Goal: Task Accomplishment & Management: Manage account settings

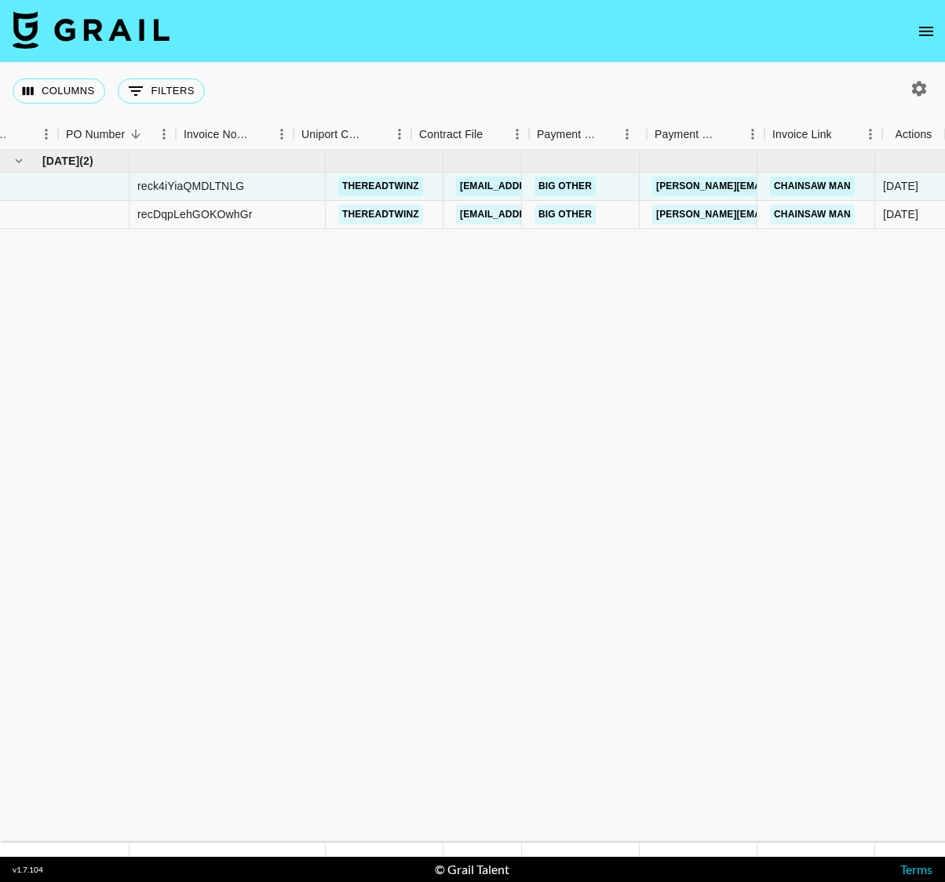
scroll to position [0, 1661]
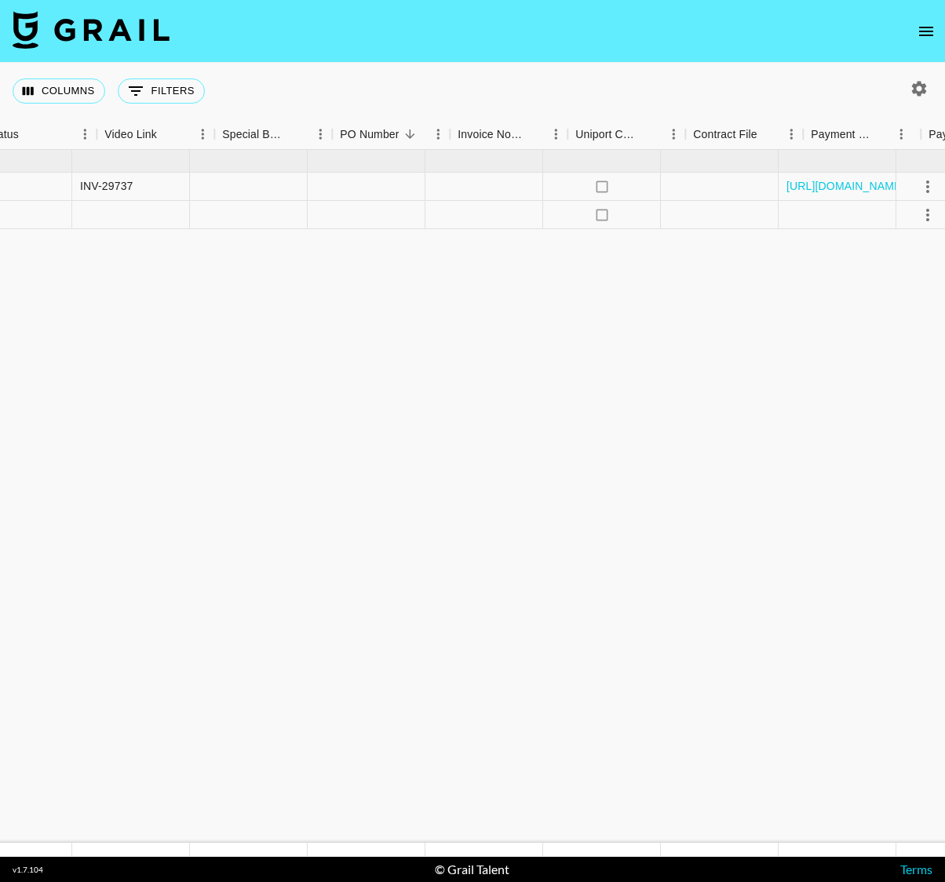
scroll to position [0, 1661]
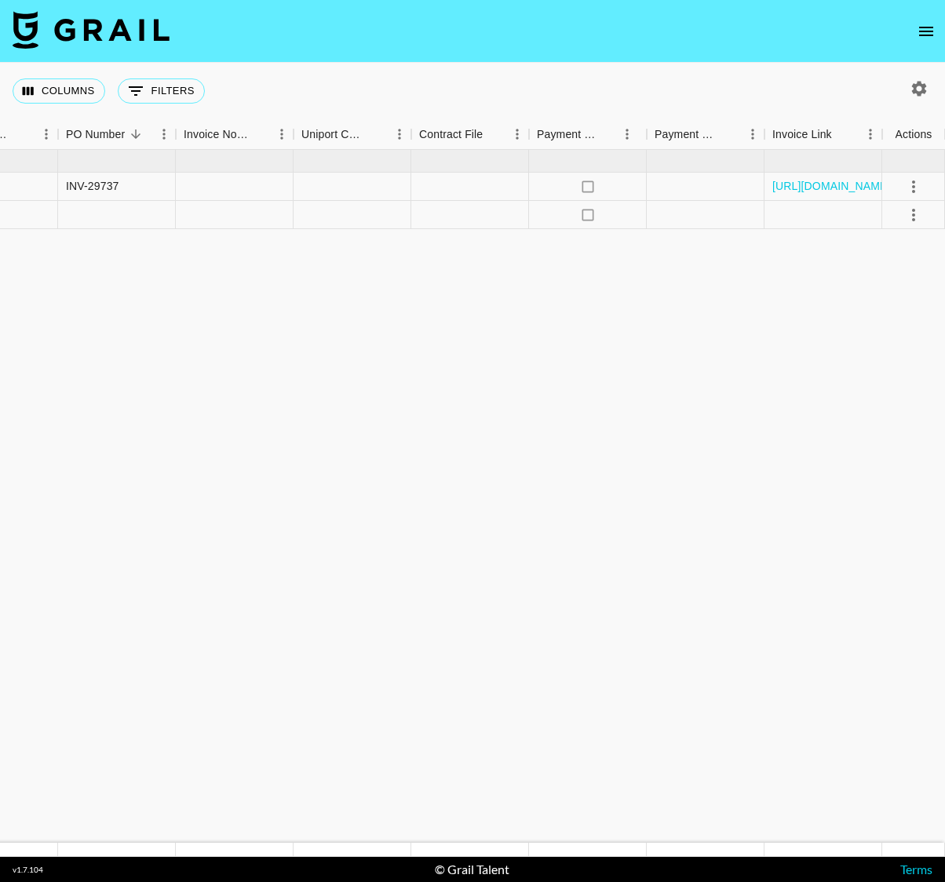
drag, startPoint x: 380, startPoint y: 305, endPoint x: 965, endPoint y: 217, distance: 592.0
click at [944, 217] on html "Columns 0 Filters + Booking Month Due Airtable ID Talent Manager Client Booker …" at bounding box center [472, 441] width 945 height 882
click at [912, 183] on icon "select merge strategy" at bounding box center [913, 186] width 19 height 19
click at [587, 190] on icon "no" at bounding box center [588, 187] width 16 height 16
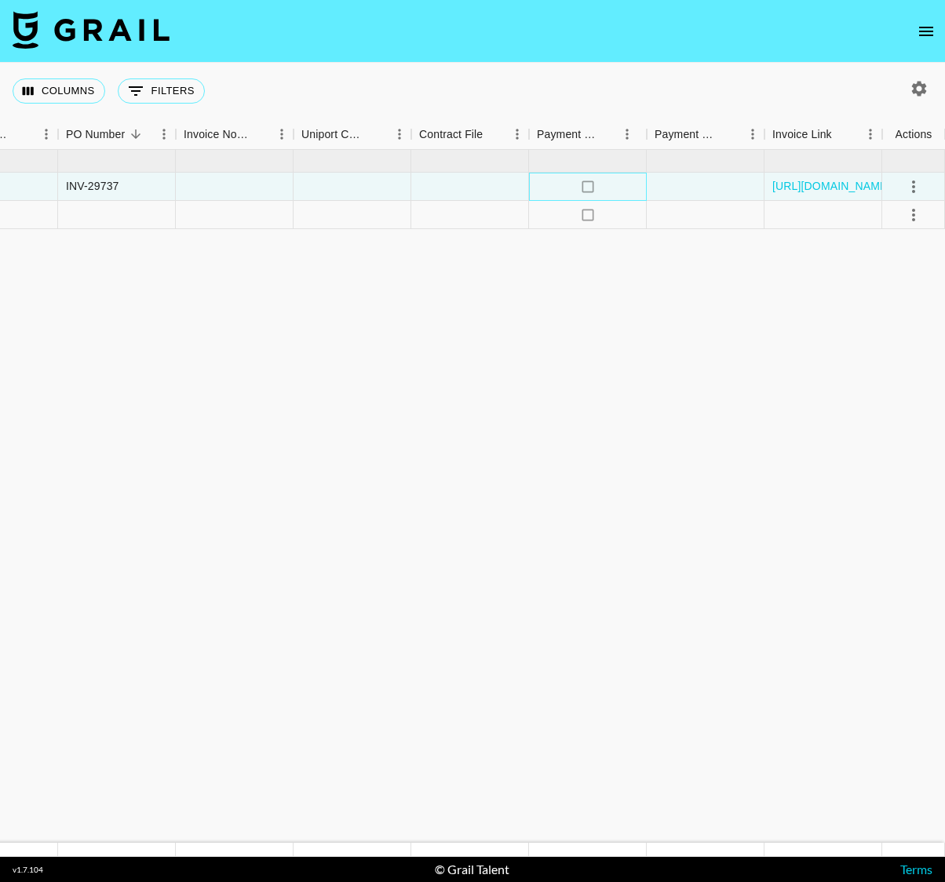
click at [587, 188] on icon "no" at bounding box center [588, 187] width 16 height 16
click at [600, 182] on div "no" at bounding box center [588, 187] width 118 height 28
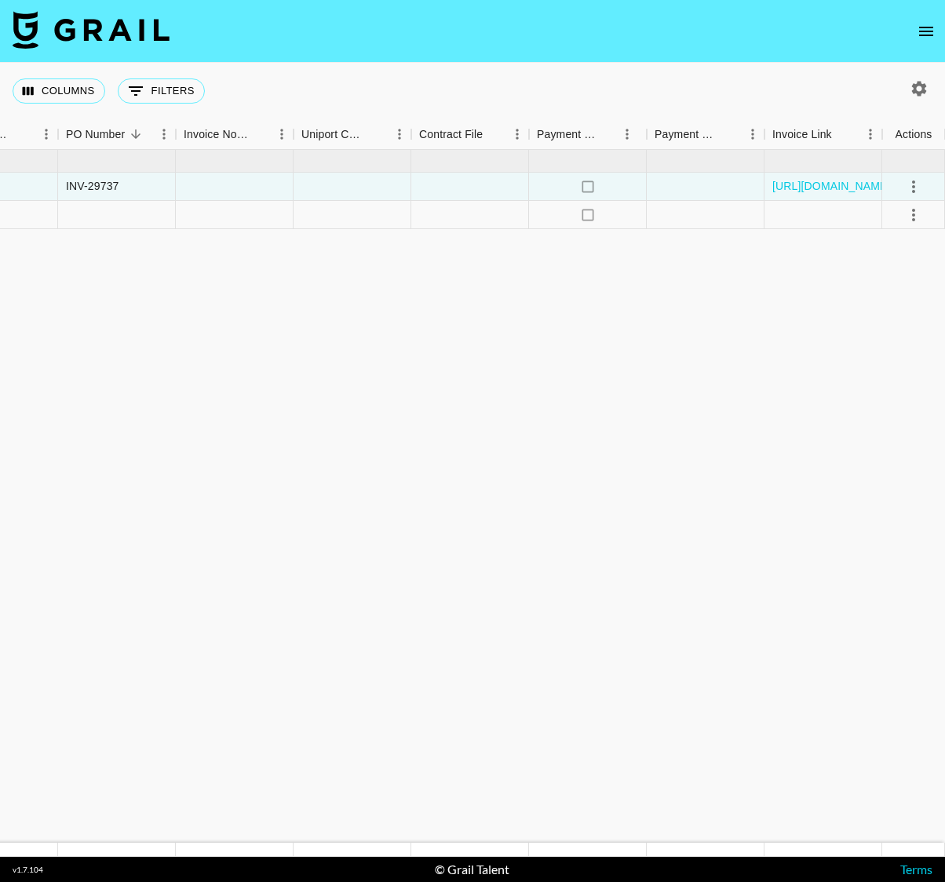
drag, startPoint x: 556, startPoint y: 302, endPoint x: 576, endPoint y: 268, distance: 39.4
click at [128, 32] on img at bounding box center [91, 30] width 157 height 38
click at [927, 28] on icon "open drawer" at bounding box center [926, 31] width 19 height 19
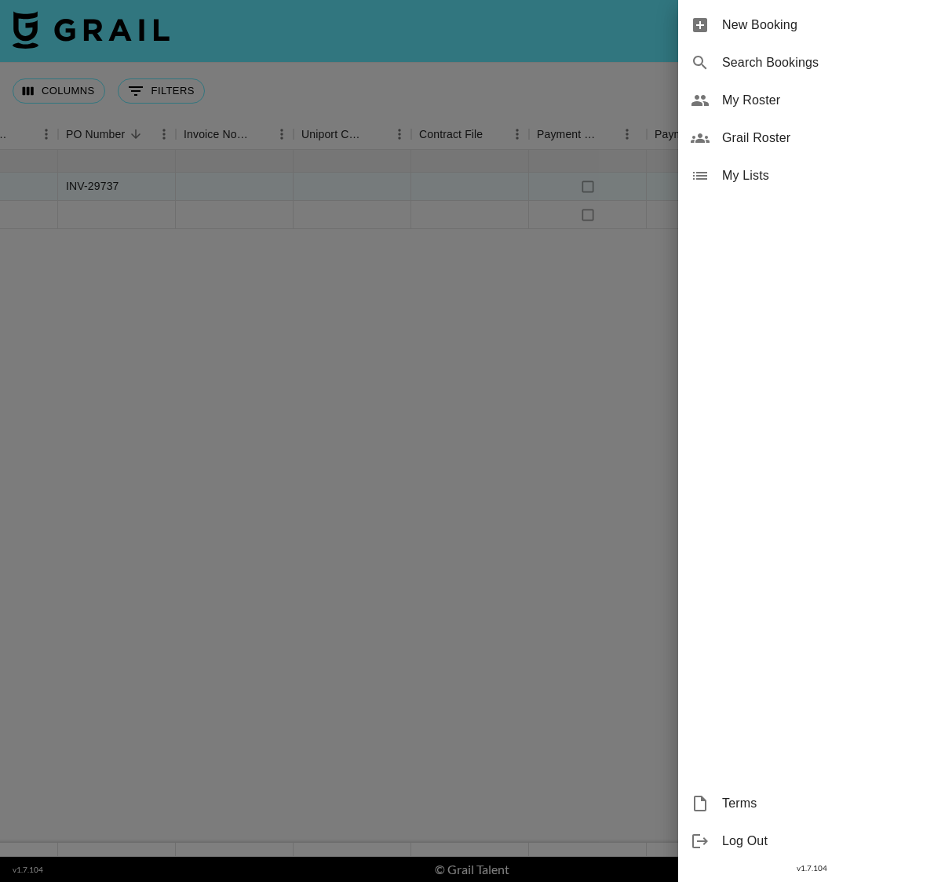
click at [739, 110] on div "My Roster" at bounding box center [811, 101] width 267 height 38
